Goal: Task Accomplishment & Management: Use online tool/utility

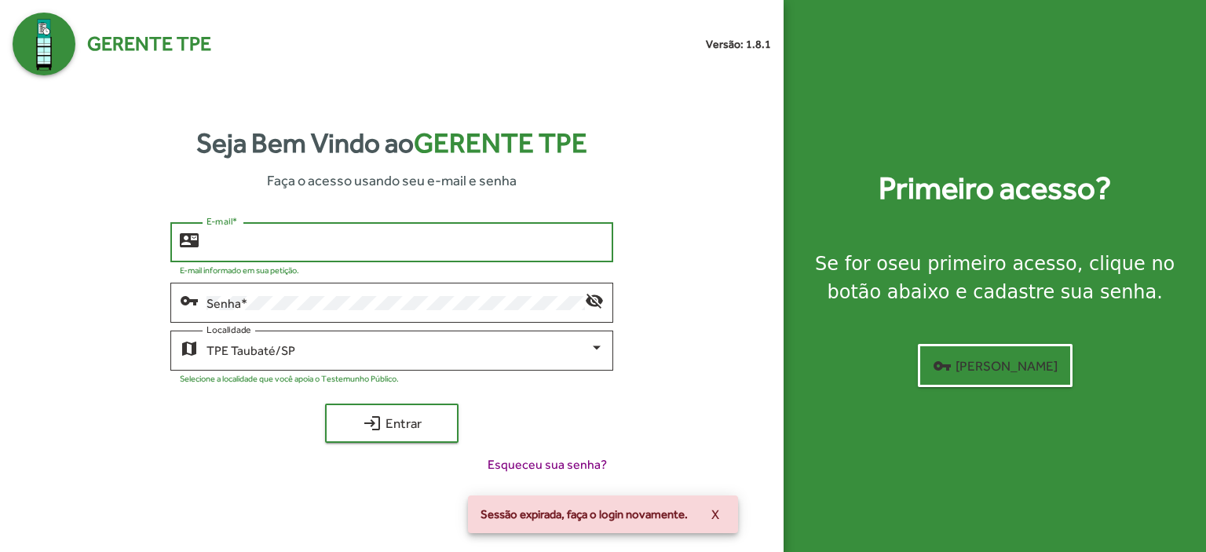
click at [216, 246] on input "E-mail *" at bounding box center [404, 242] width 397 height 14
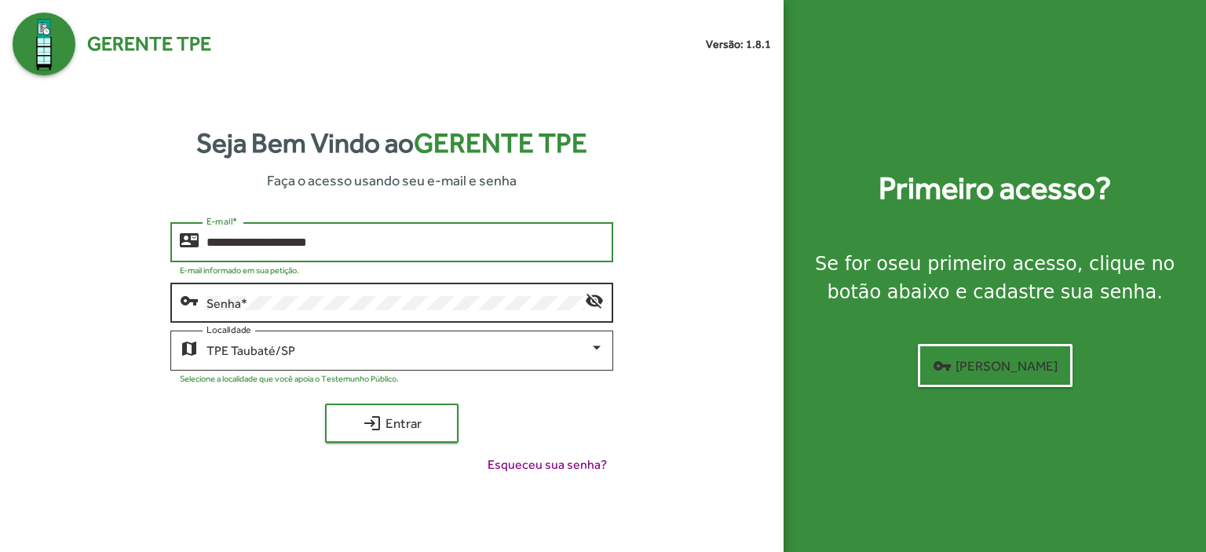
type input "**********"
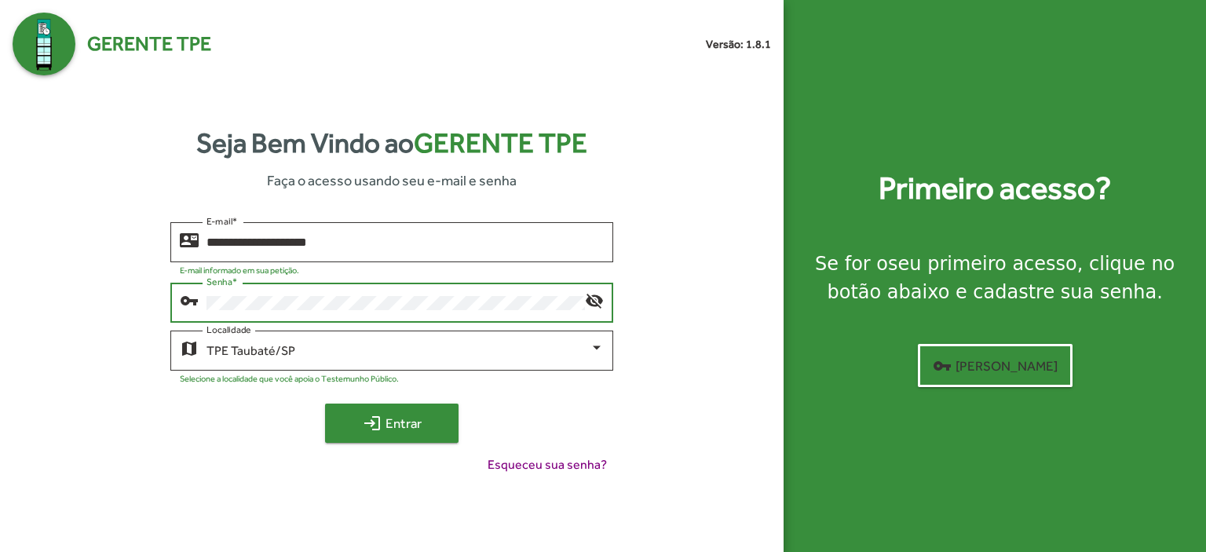
click at [427, 415] on span "login Entrar" at bounding box center [391, 423] width 105 height 28
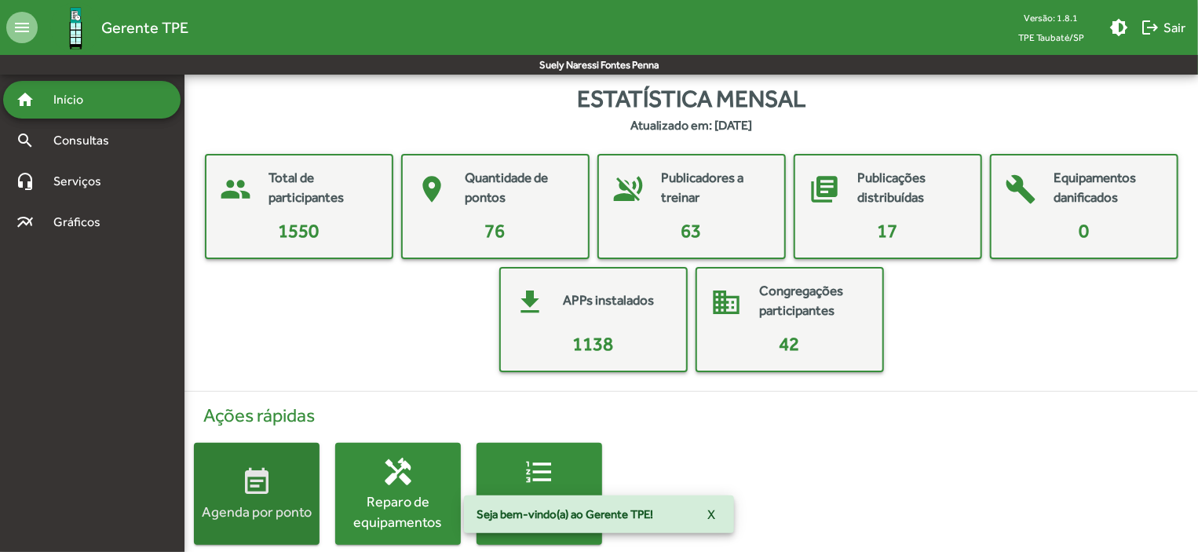
click at [267, 492] on mat-icon "event_note" at bounding box center [256, 481] width 31 height 31
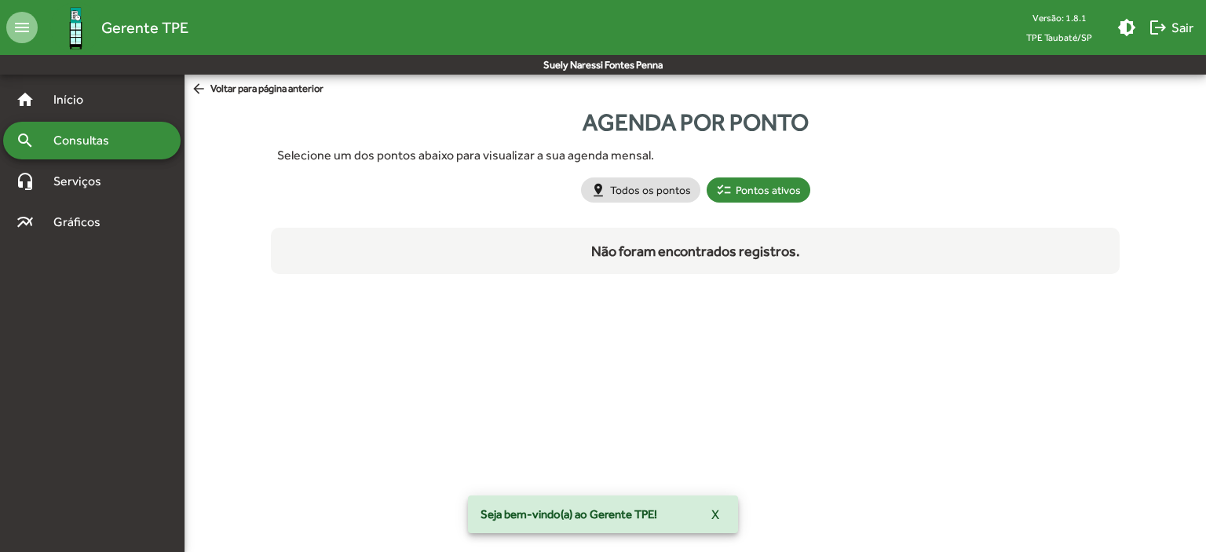
click at [267, 305] on html "menu Gerente TPE Versão: 1.8.1 TPE Taubaté/SP brightness_medium logout Sair Sue…" at bounding box center [603, 152] width 1206 height 305
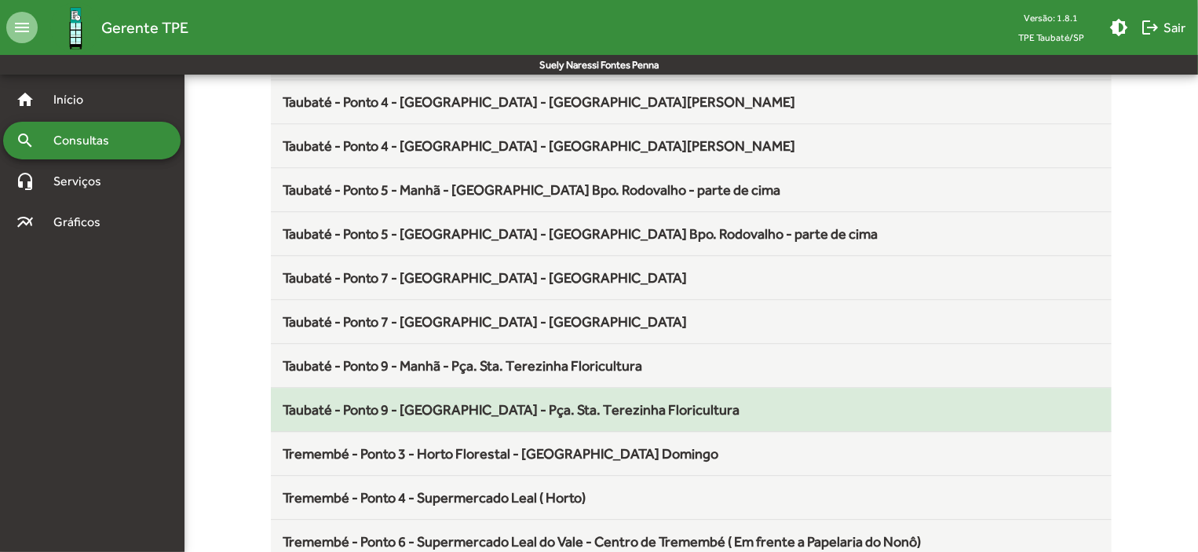
scroll to position [2069, 0]
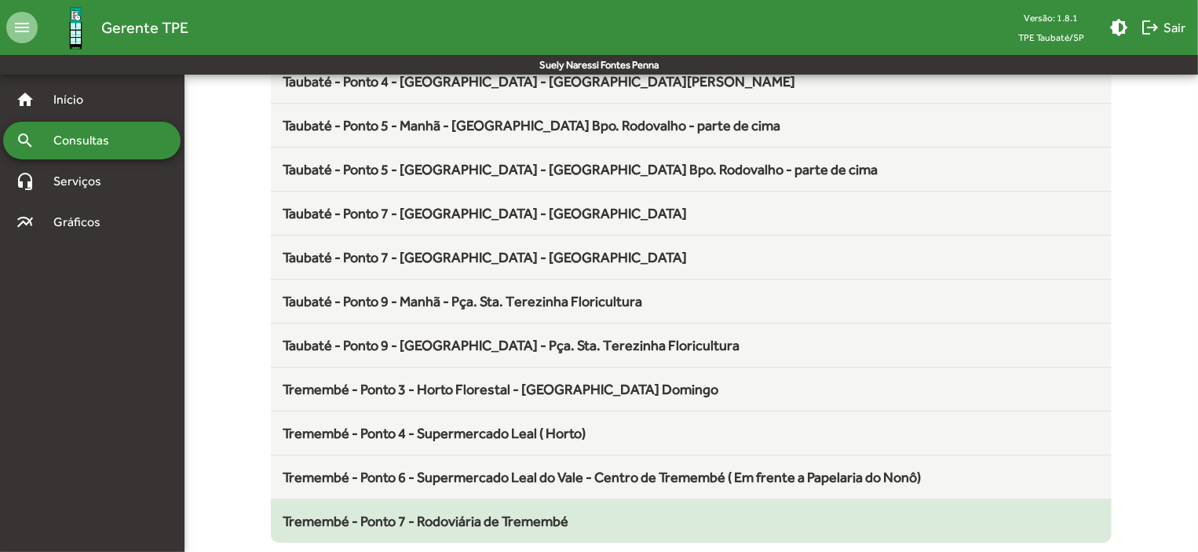
click at [483, 513] on span "Tremembé - Ponto 7 - Rodoviária de Tremembé" at bounding box center [426, 521] width 286 height 16
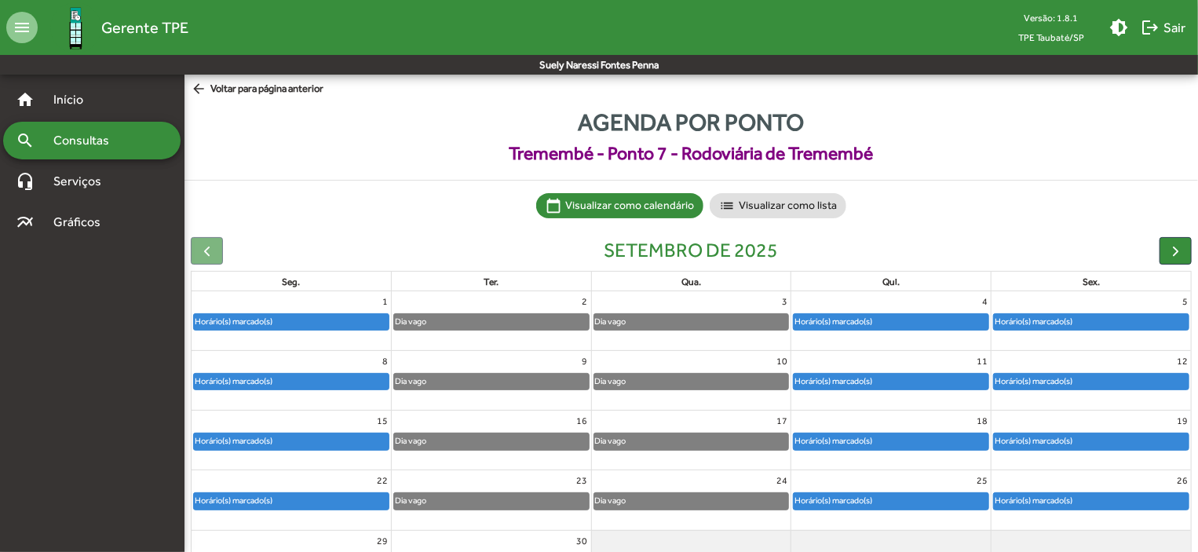
click at [1034, 433] on div "Horário(s) marcado(s)" at bounding box center [1033, 440] width 79 height 15
